Goal: Transaction & Acquisition: Purchase product/service

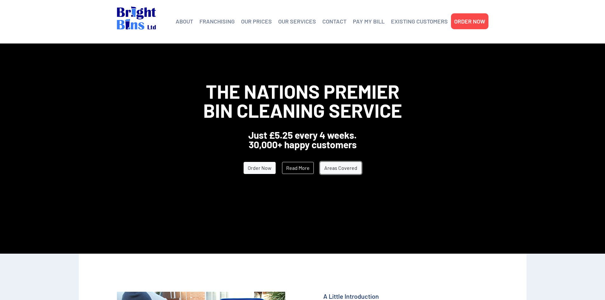
click at [343, 171] on link "Areas Covered" at bounding box center [340, 168] width 41 height 12
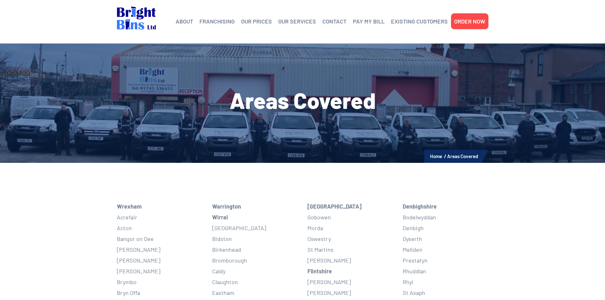
scroll to position [138, 0]
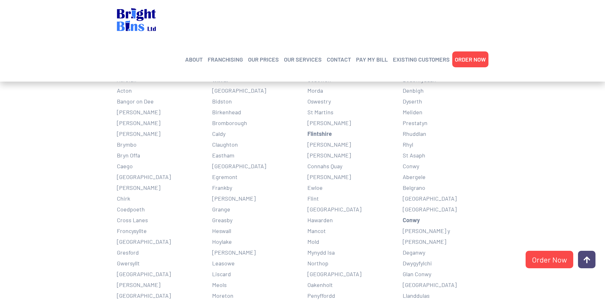
click at [477, 150] on li "Rhyl" at bounding box center [446, 144] width 86 height 11
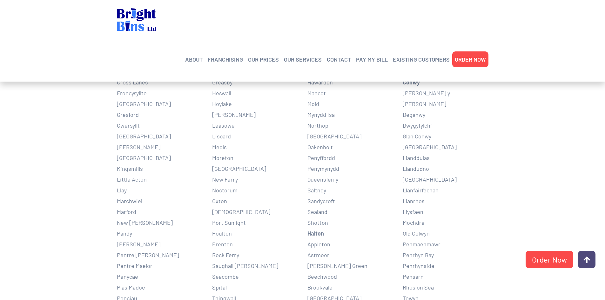
scroll to position [0, 0]
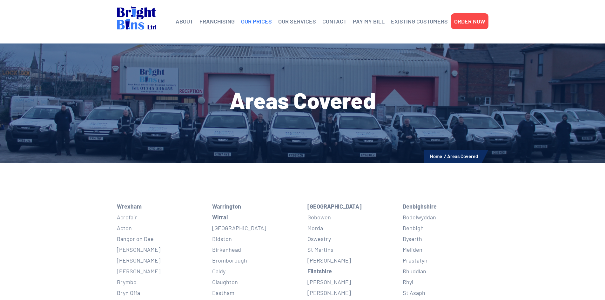
click at [255, 22] on link "OUR PRICES" at bounding box center [256, 22] width 31 height 10
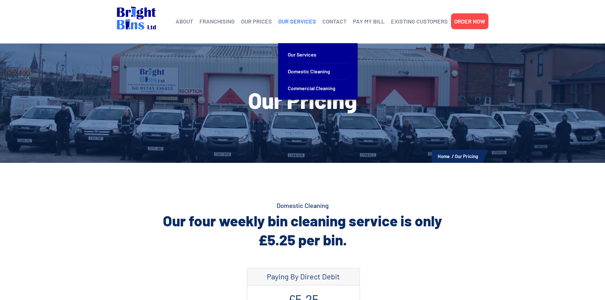
click at [301, 22] on link "OUR SERVICES" at bounding box center [297, 22] width 38 height 10
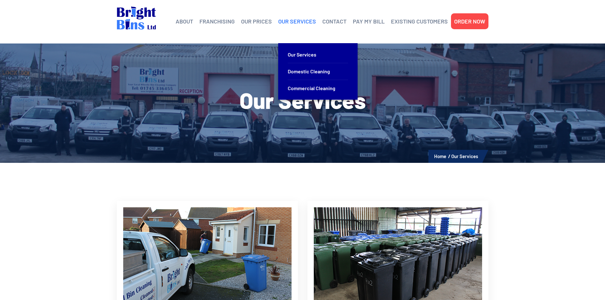
scroll to position [138, 0]
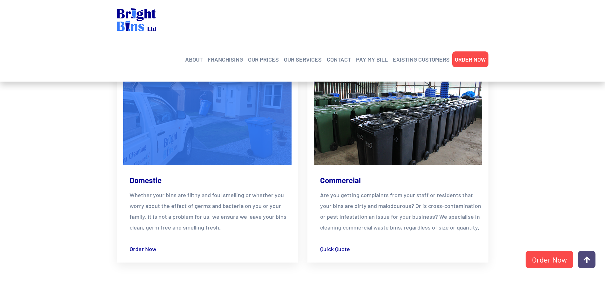
click at [220, 136] on img at bounding box center [207, 117] width 185 height 105
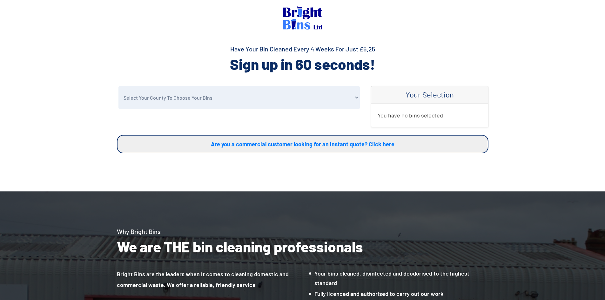
click at [272, 99] on select "Select Your County To Choose Your Bins [GEOGRAPHIC_DATA] [GEOGRAPHIC_DATA] [GEO…" at bounding box center [239, 97] width 241 height 23
select select "Flintshire"
click at [119, 86] on select "Select Your County To Choose Your Bins [GEOGRAPHIC_DATA] [GEOGRAPHIC_DATA] [GEO…" at bounding box center [239, 97] width 241 height 23
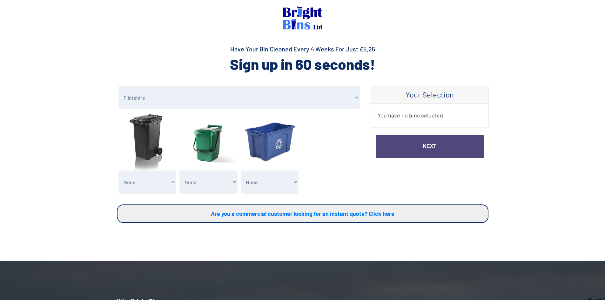
click at [161, 183] on select "None General Waste Bin - X1 (£5.25) General Waste Bin - X2 (£10.50) General Was…" at bounding box center [148, 182] width 58 height 23
select select "1"
click at [119, 171] on select "None General Waste Bin - X1 (£5.25) General Waste Bin - X2 (£10.50) General Was…" at bounding box center [148, 182] width 58 height 23
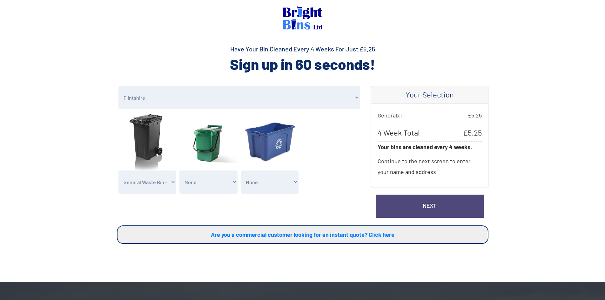
click at [213, 184] on select "None Clean my 1 Food Waste Bin - £2.00 Clean my 2 Food Waste Bins - £4.00 Clean…" at bounding box center [209, 182] width 58 height 23
select select "1"
click at [180, 171] on select "None Clean my 1 Food Waste Bin - £2.00 Clean my 2 Food Waste Bins - £4.00 Clean…" at bounding box center [209, 182] width 58 height 23
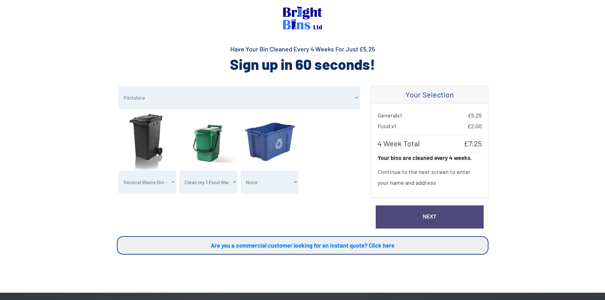
click at [281, 178] on select "None Clean my 1 Recycling Waste Bin - £1.00 Clean my 2 Recycling Waste Bins - £…" at bounding box center [270, 182] width 58 height 23
select select "1"
click at [241, 171] on select "None Clean my 1 Recycling Waste Bin - £1.00 Clean my 2 Recycling Waste Bins - £…" at bounding box center [270, 182] width 58 height 23
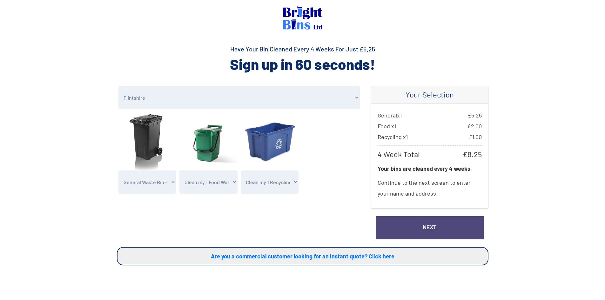
click at [216, 180] on select "None Clean my 1 Food Waste Bin - £2.00 Clean my 2 Food Waste Bins - £4.00 Clean…" at bounding box center [209, 182] width 58 height 23
select select "0"
click at [180, 171] on select "None Clean my 1 Food Waste Bin - £2.00 Clean my 2 Food Waste Bins - £4.00 Clean…" at bounding box center [209, 182] width 58 height 23
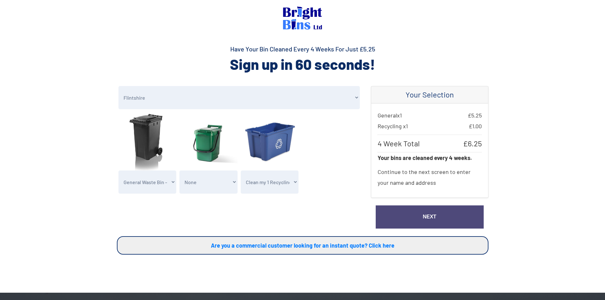
click at [259, 186] on select "None Clean my 1 Recycling Waste Bin - £1.00 Clean my 2 Recycling Waste Bins - £…" at bounding box center [270, 182] width 58 height 23
select select "0"
click at [241, 171] on select "None Clean my 1 Recycling Waste Bin - £1.00 Clean my 2 Recycling Waste Bins - £…" at bounding box center [270, 182] width 58 height 23
